Goal: Task Accomplishment & Management: Manage account settings

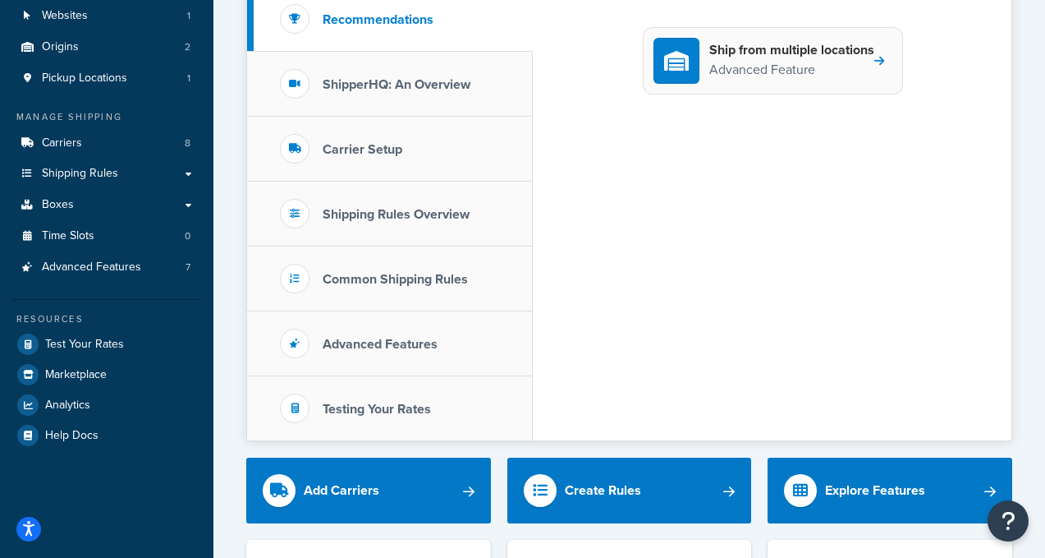
scroll to position [173, 0]
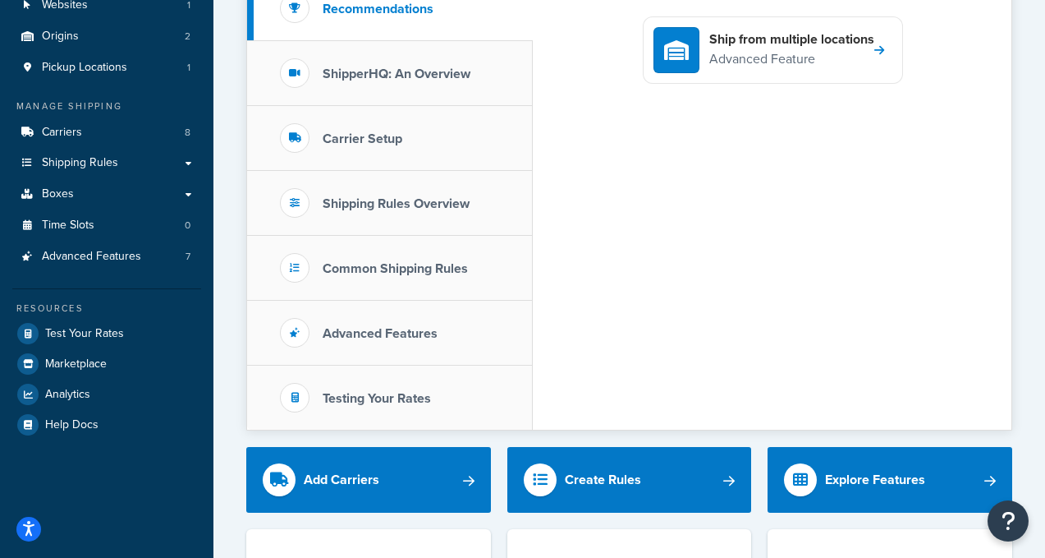
click at [572, 2] on div "Ship from multiple locations Advanced Feature" at bounding box center [772, 202] width 479 height 453
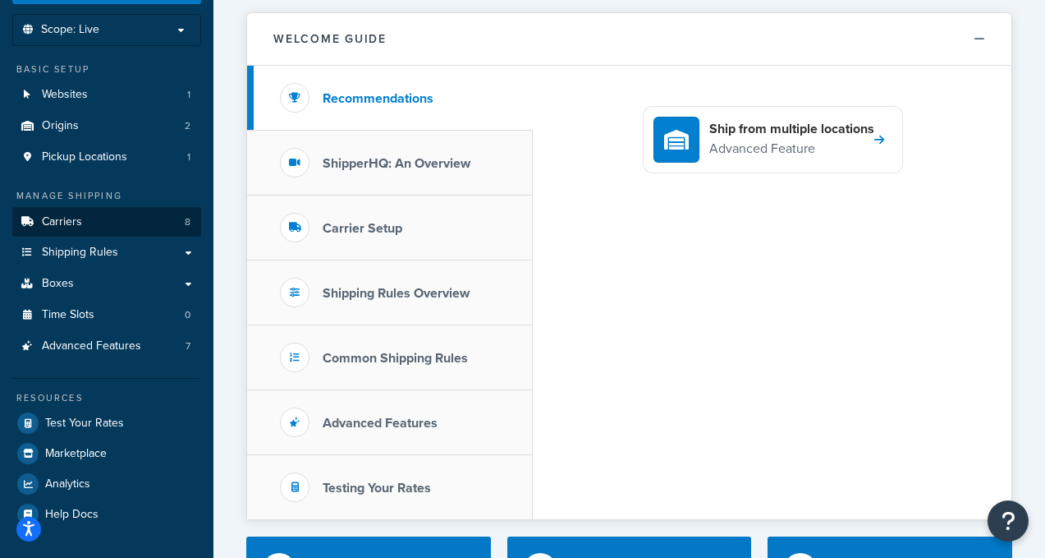
scroll to position [0, 0]
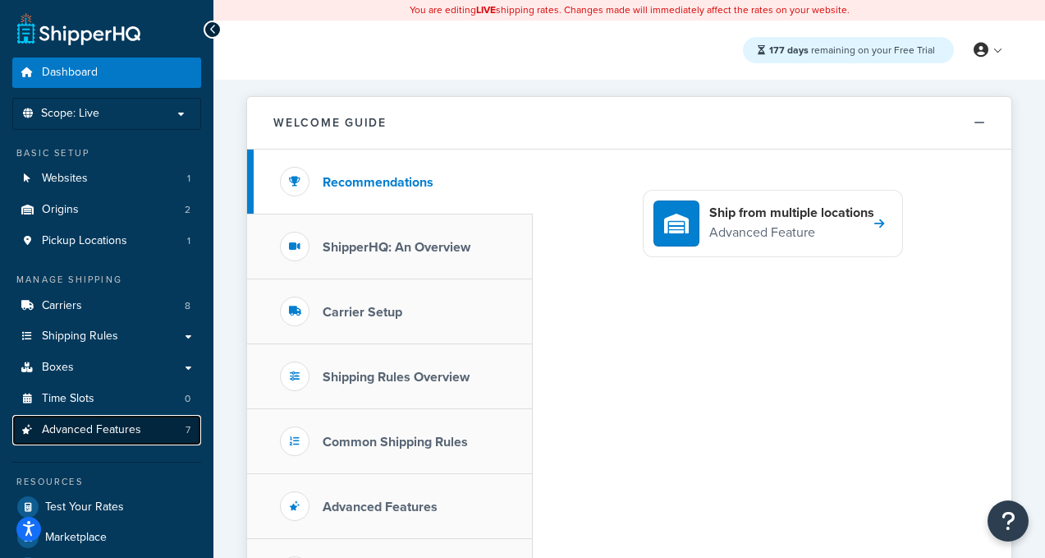
click at [131, 424] on span "Advanced Features" at bounding box center [91, 430] width 99 height 14
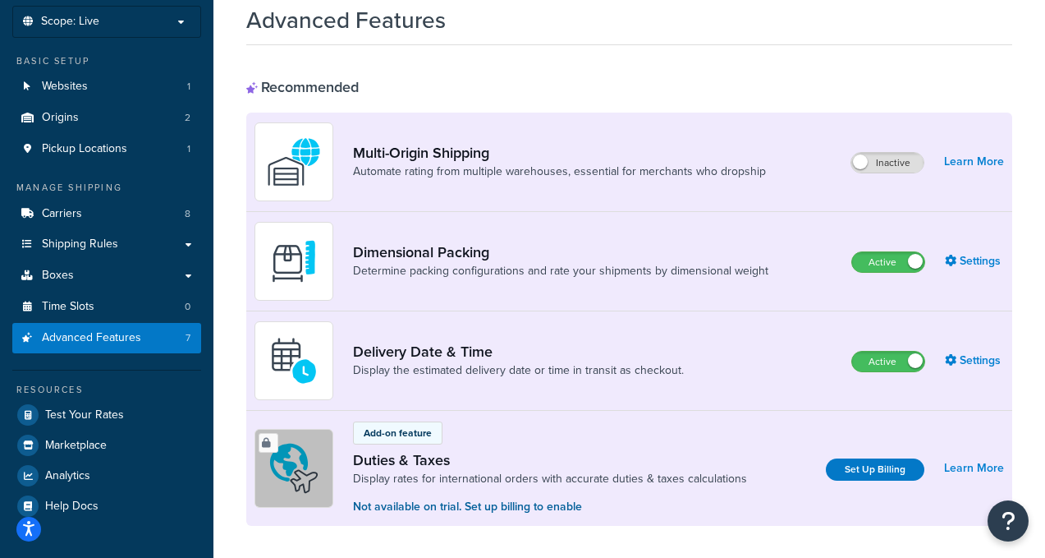
scroll to position [110, 0]
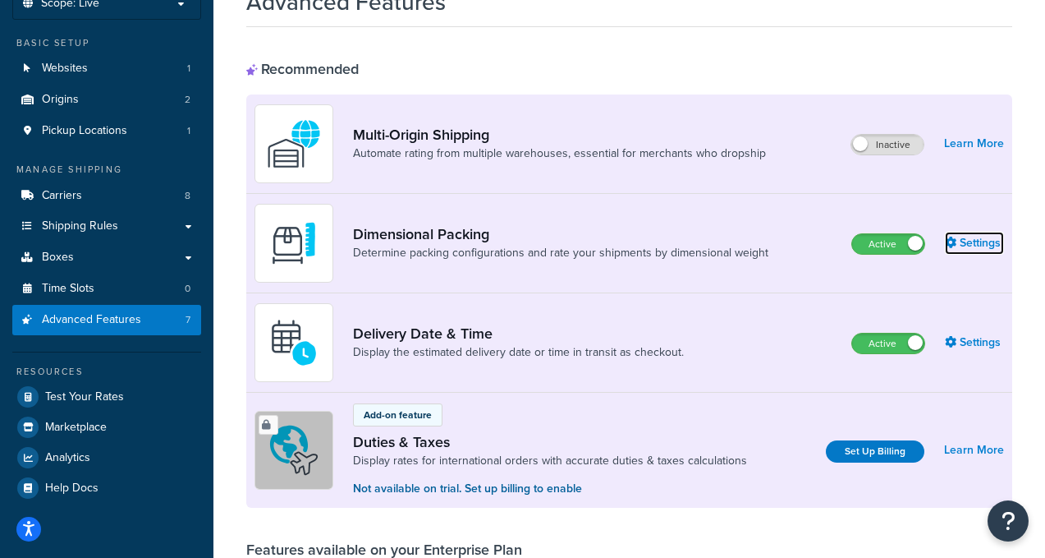
click at [980, 244] on link "Settings" at bounding box center [974, 243] width 59 height 23
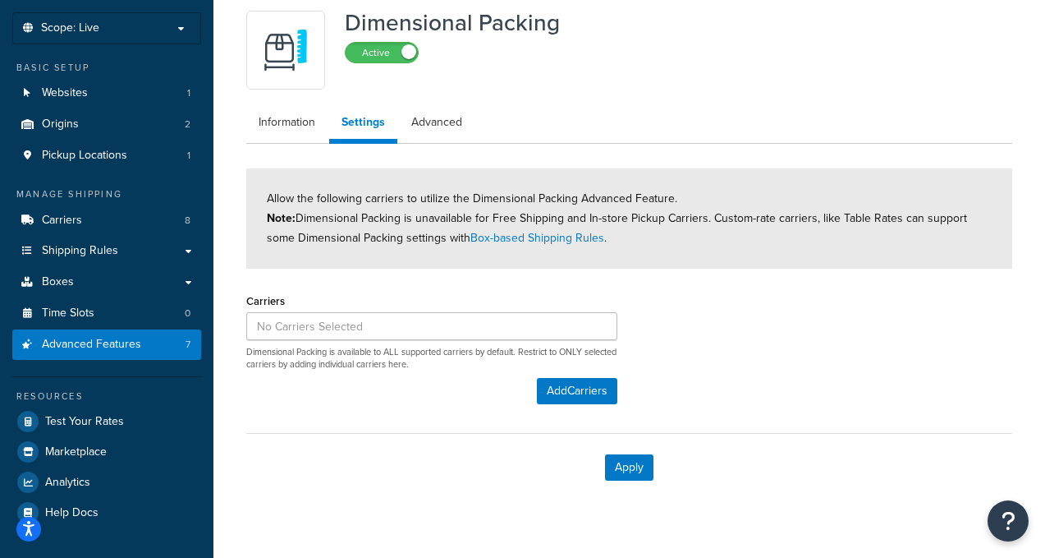
scroll to position [112, 0]
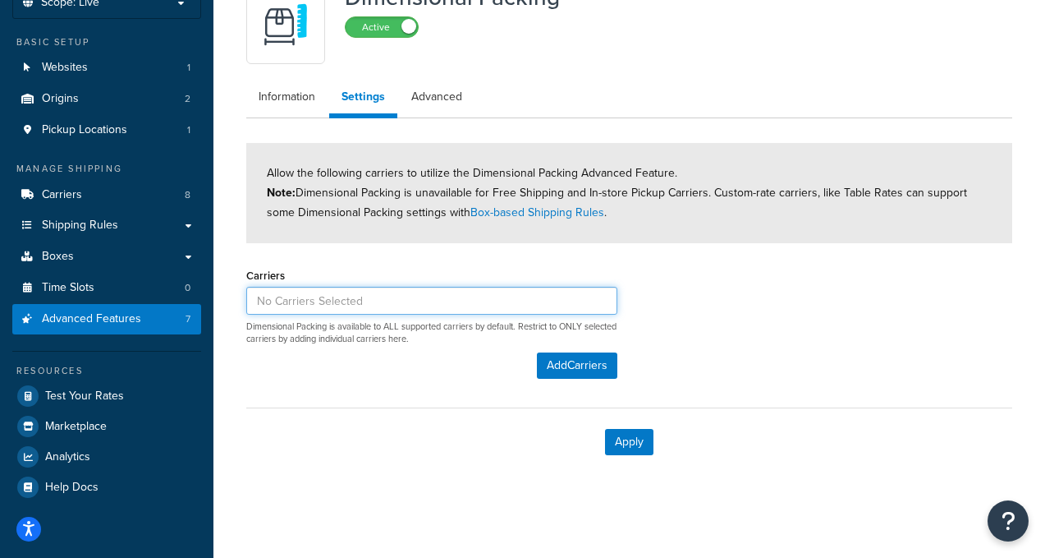
click at [346, 301] on input at bounding box center [431, 301] width 371 height 28
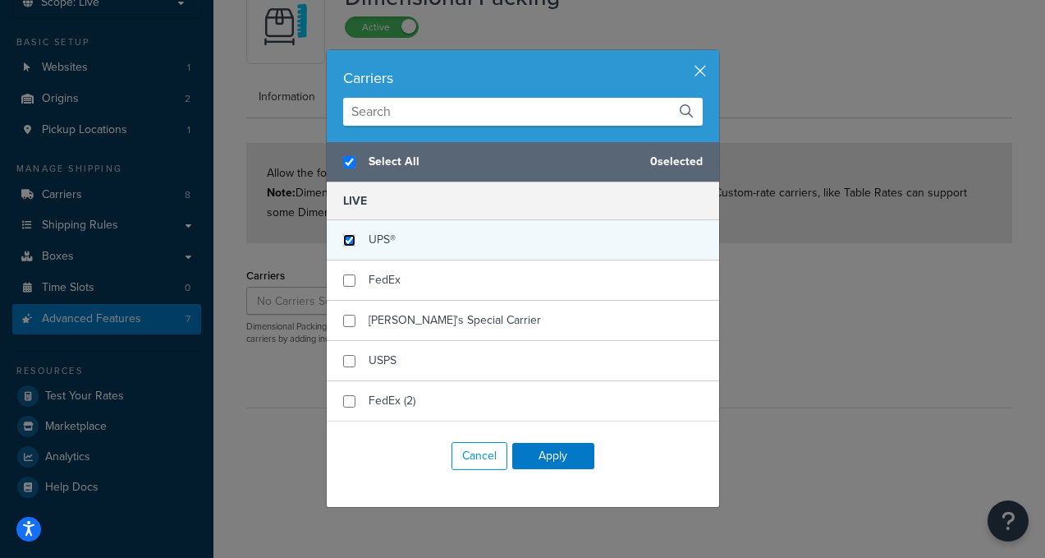
checkbox input "true"
click at [351, 241] on input "checkbox" at bounding box center [349, 240] width 12 height 12
checkbox input "true"
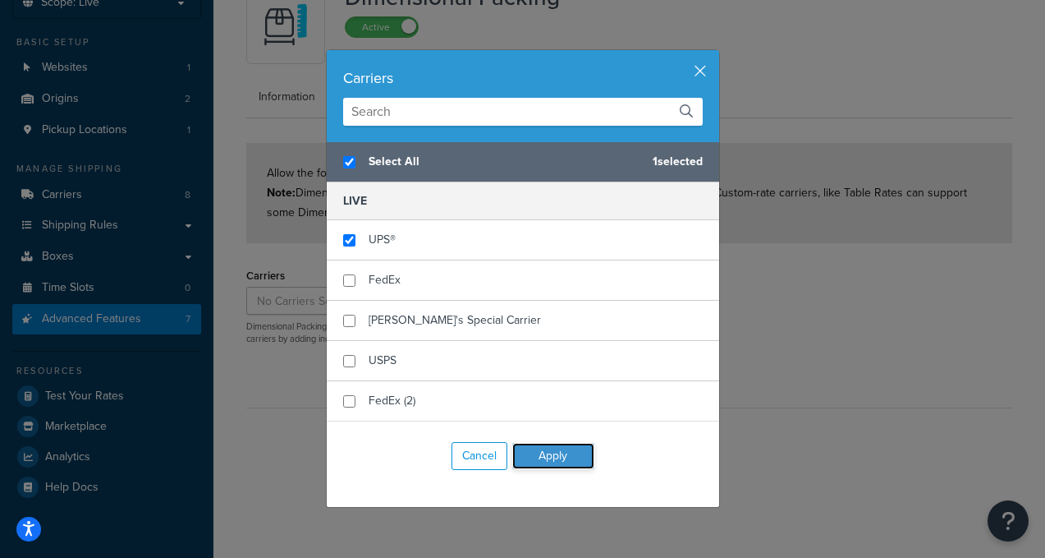
click at [553, 457] on button "Apply" at bounding box center [553, 456] width 82 height 26
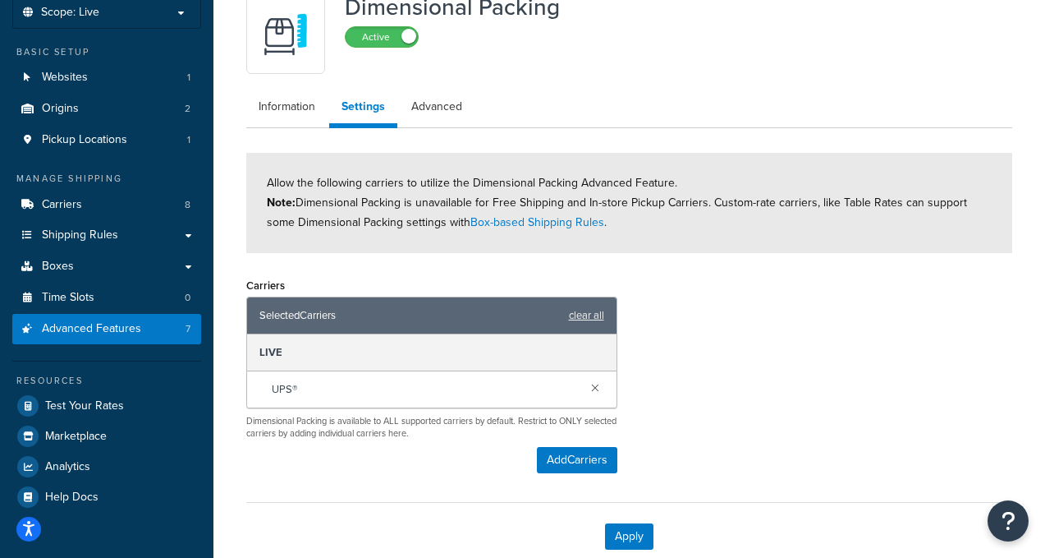
scroll to position [100, 0]
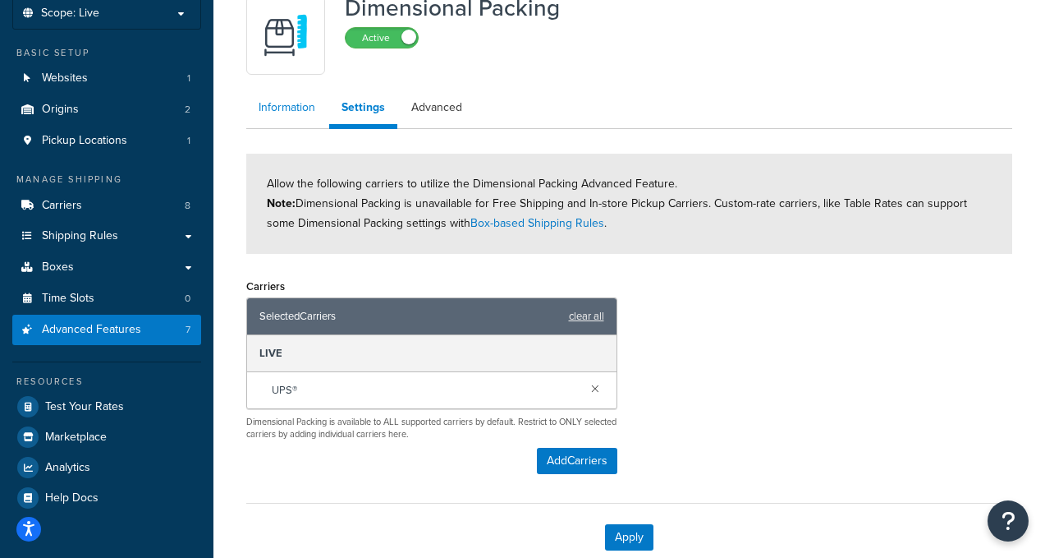
click at [285, 104] on link "Information" at bounding box center [286, 107] width 81 height 33
click at [571, 457] on button "Add Carriers" at bounding box center [577, 460] width 80 height 26
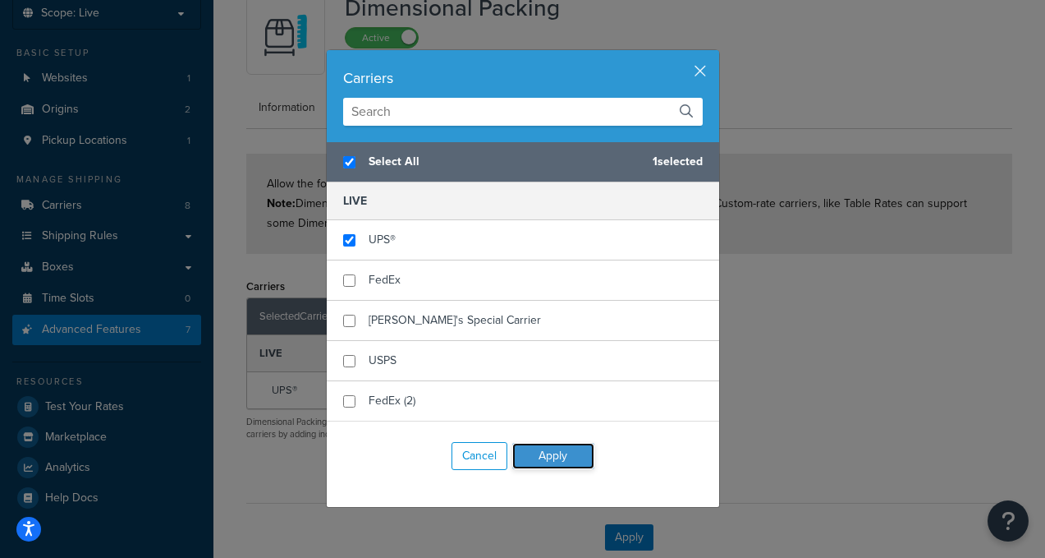
click at [553, 461] on button "Apply" at bounding box center [553, 456] width 82 height 26
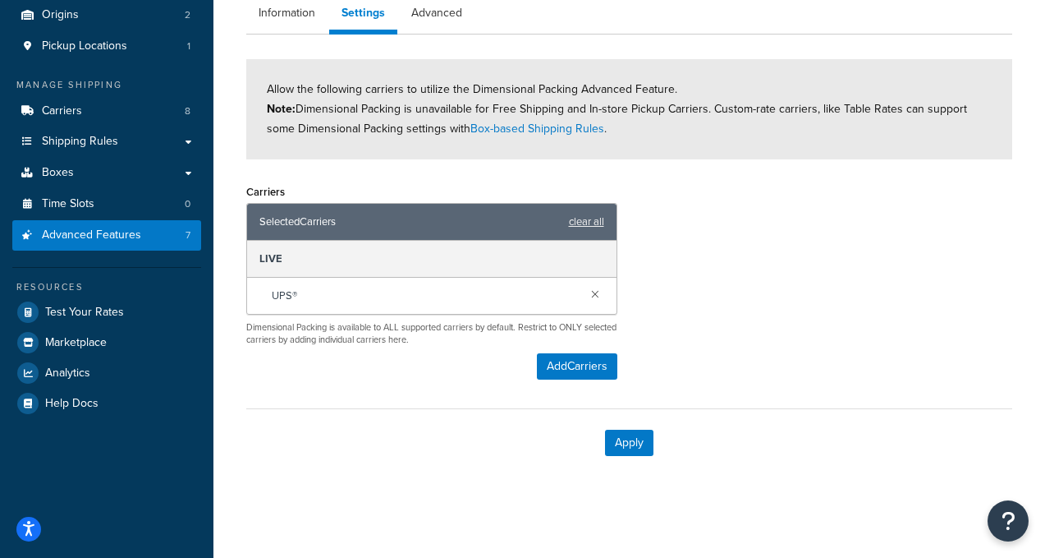
scroll to position [196, 0]
drag, startPoint x: 640, startPoint y: 445, endPoint x: 663, endPoint y: 453, distance: 23.6
click at [640, 445] on button "Apply" at bounding box center [629, 442] width 48 height 26
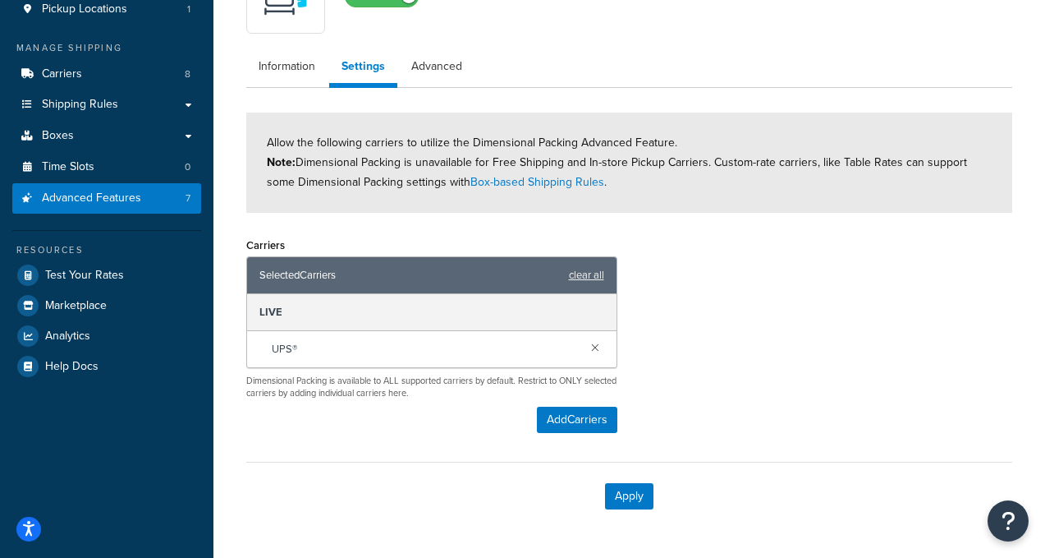
scroll to position [246, 0]
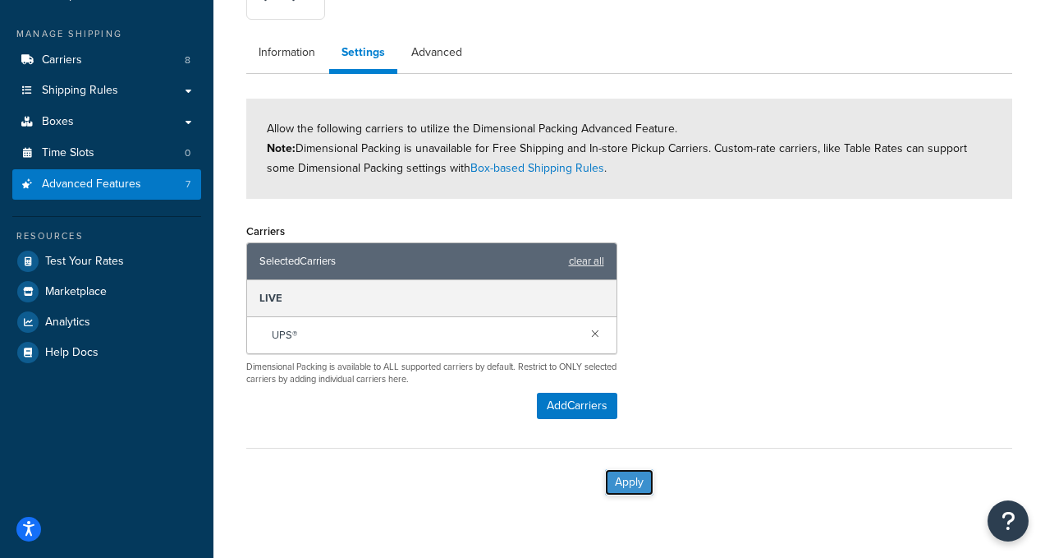
click at [631, 488] on button "Apply" at bounding box center [629, 482] width 48 height 26
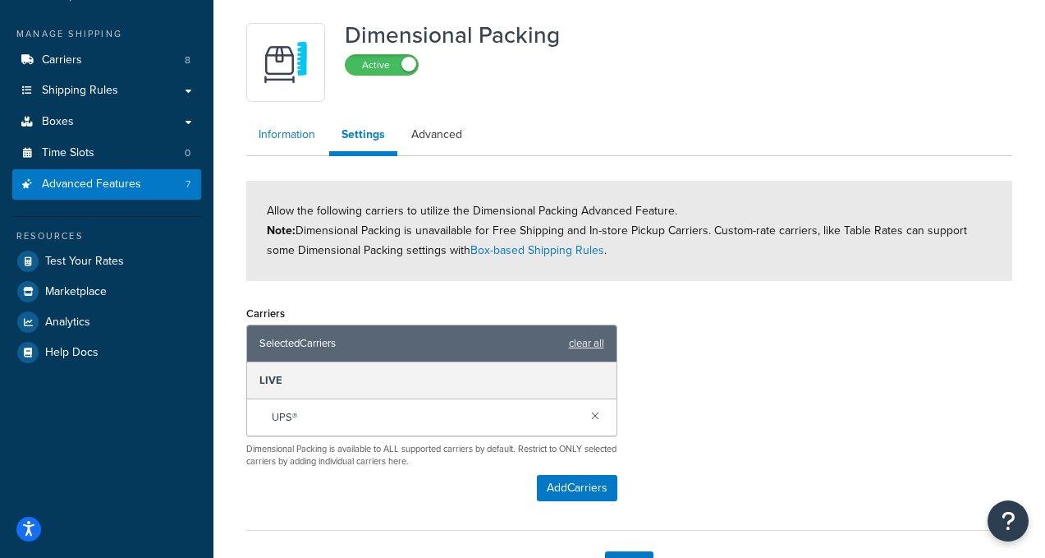
drag, startPoint x: 323, startPoint y: 154, endPoint x: 307, endPoint y: 149, distance: 16.1
click at [319, 153] on ul "Information Settings Advanced" at bounding box center [629, 137] width 766 height 38
click at [287, 142] on link "Information" at bounding box center [286, 134] width 81 height 33
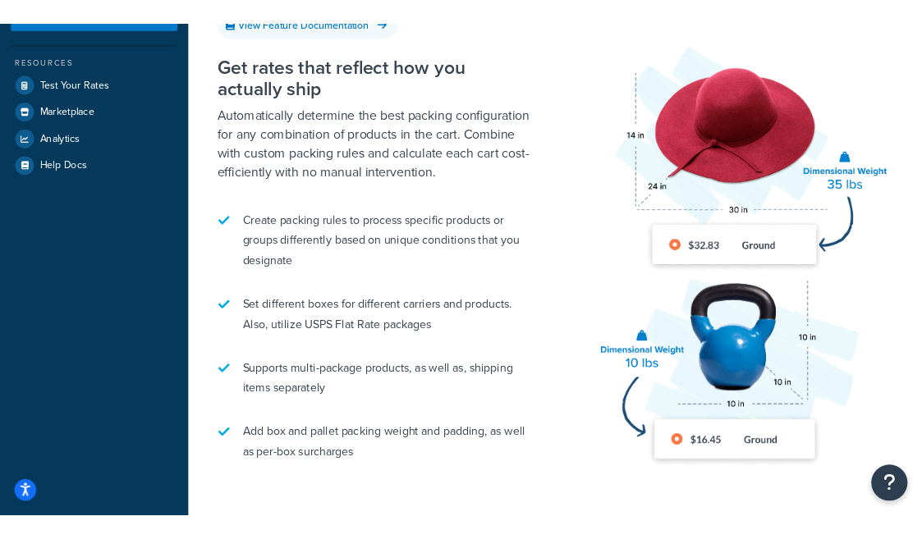
scroll to position [453, 0]
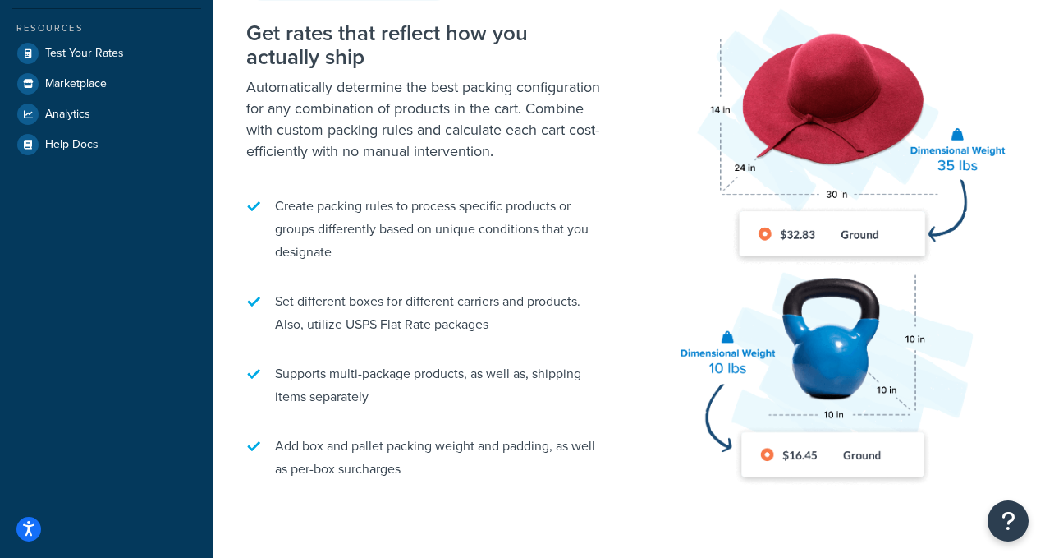
click at [645, 289] on div "Get rates that reflect how you actually ship Automatically determine the best p…" at bounding box center [629, 272] width 766 height 551
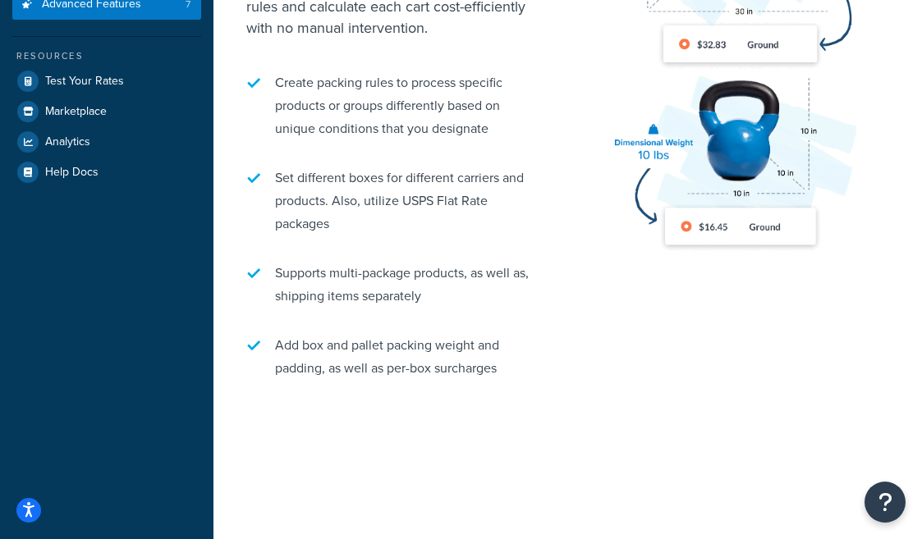
scroll to position [426, 0]
